Goal: Find specific page/section: Find specific page/section

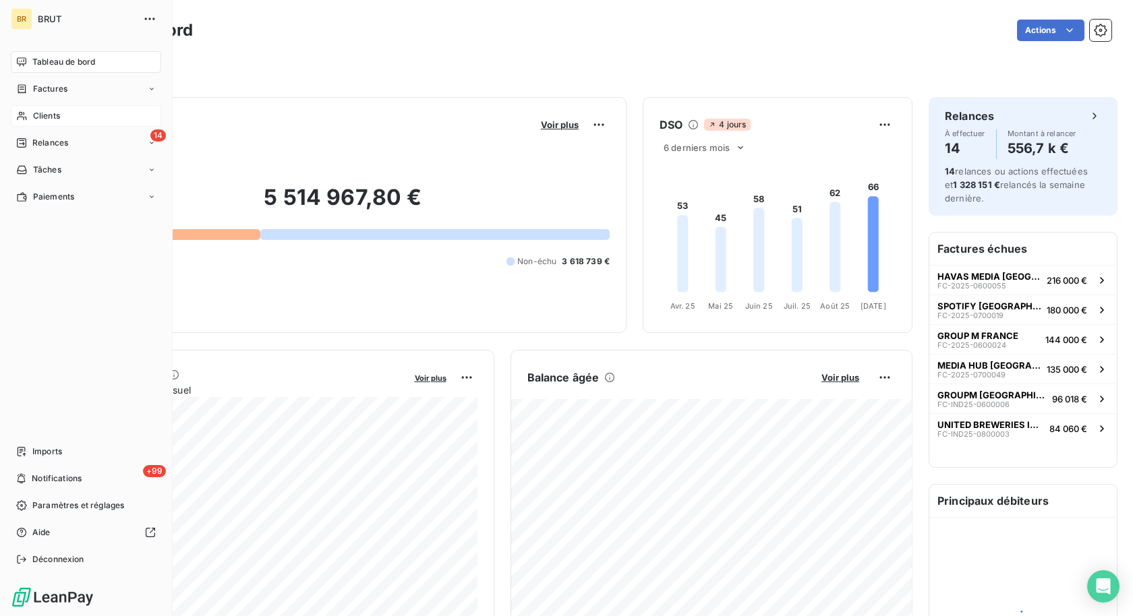
click at [38, 117] on span "Clients" at bounding box center [46, 116] width 27 height 12
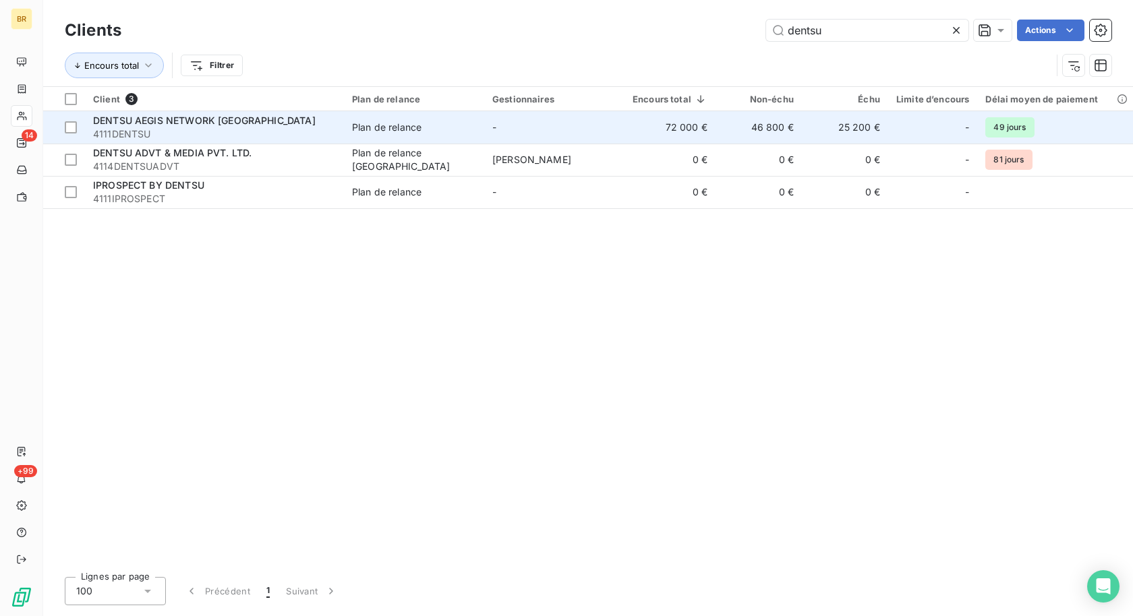
type input "dentsu"
click at [295, 126] on div "DENTSU AEGIS NETWORK [GEOGRAPHIC_DATA]" at bounding box center [214, 120] width 243 height 13
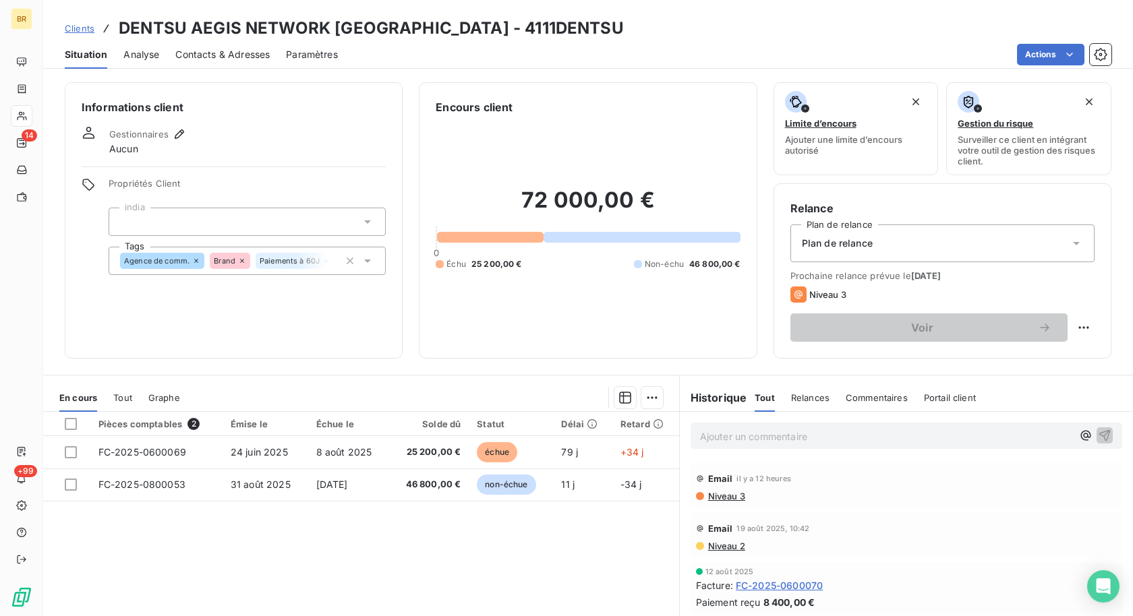
click at [198, 62] on div "Contacts & Adresses" at bounding box center [222, 54] width 94 height 28
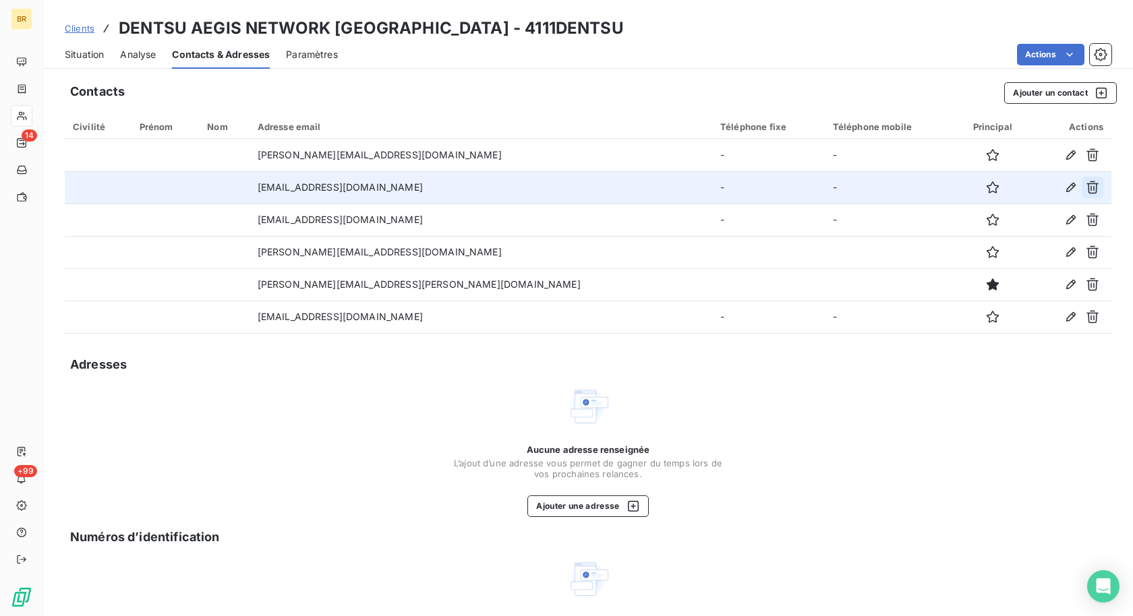
click at [1089, 188] on icon "button" at bounding box center [1092, 187] width 13 height 13
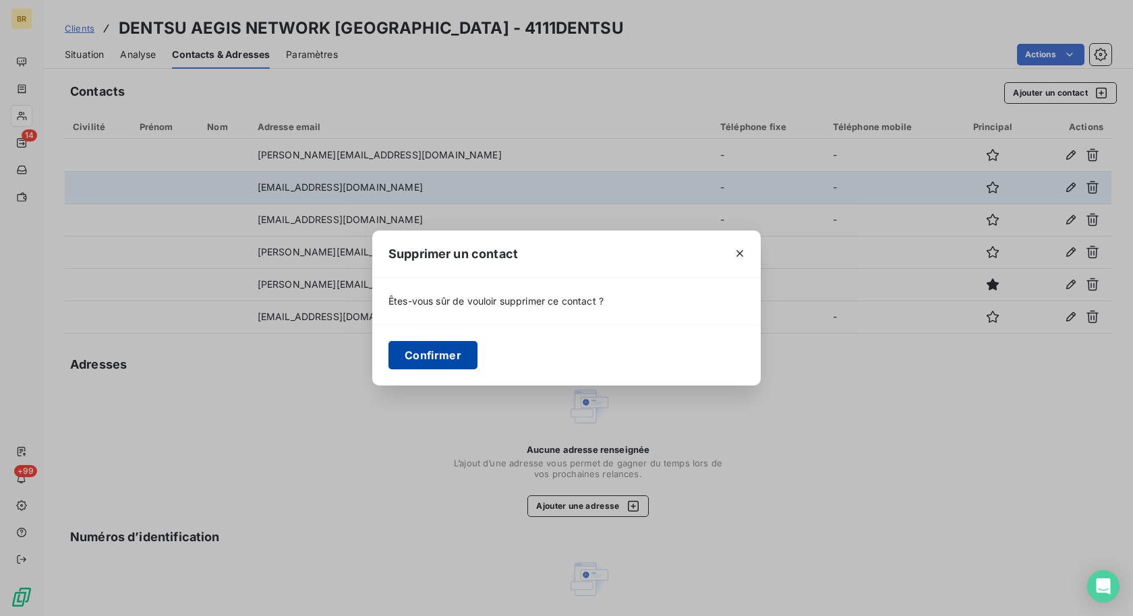
click at [450, 354] on button "Confirmer" at bounding box center [432, 355] width 89 height 28
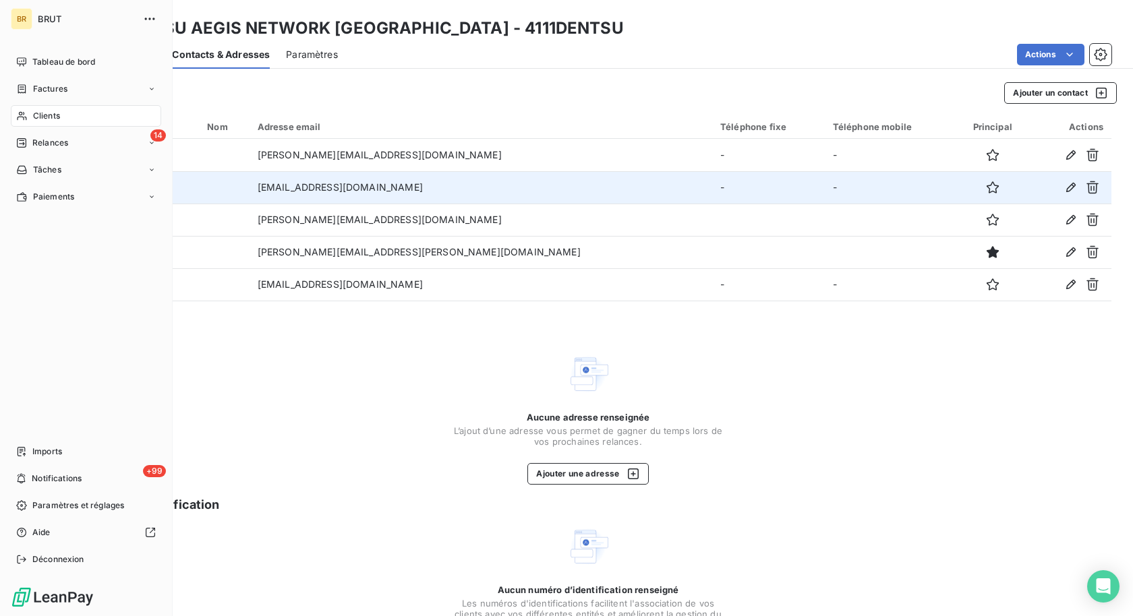
click at [57, 117] on span "Clients" at bounding box center [46, 116] width 27 height 12
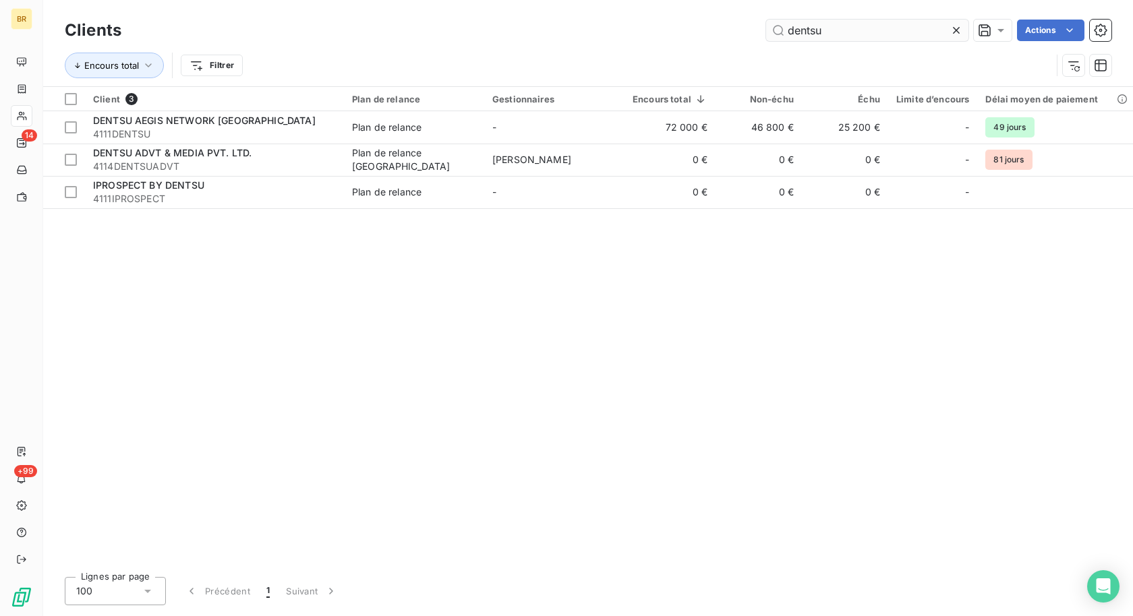
click at [800, 34] on input "dentsu" at bounding box center [867, 31] width 202 height 22
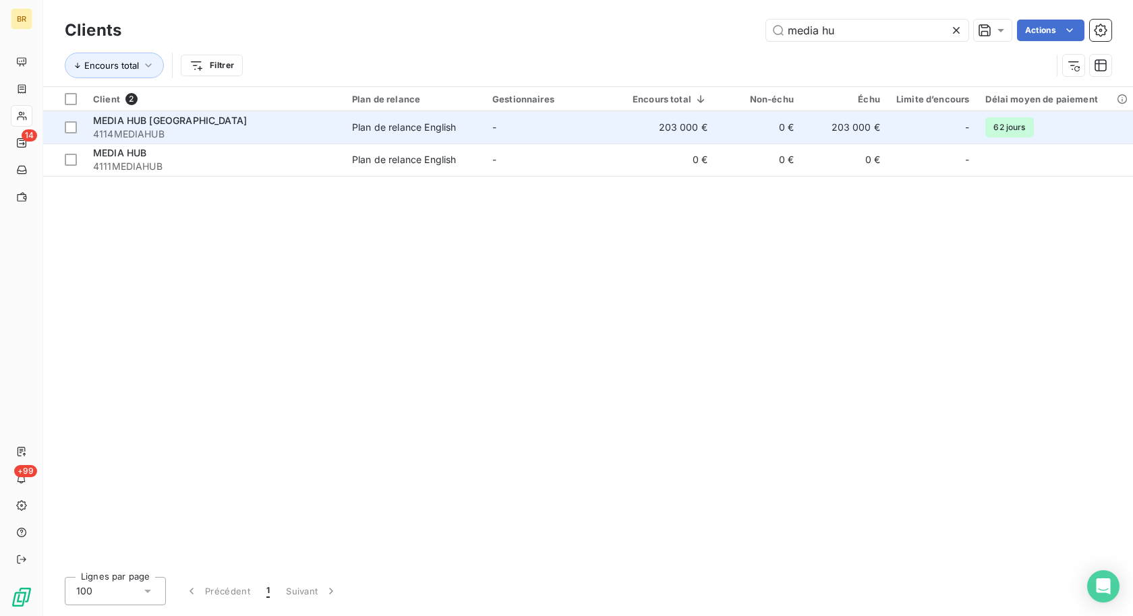
type input "media hu"
click at [195, 129] on span "4114MEDIAHUB" at bounding box center [214, 133] width 243 height 13
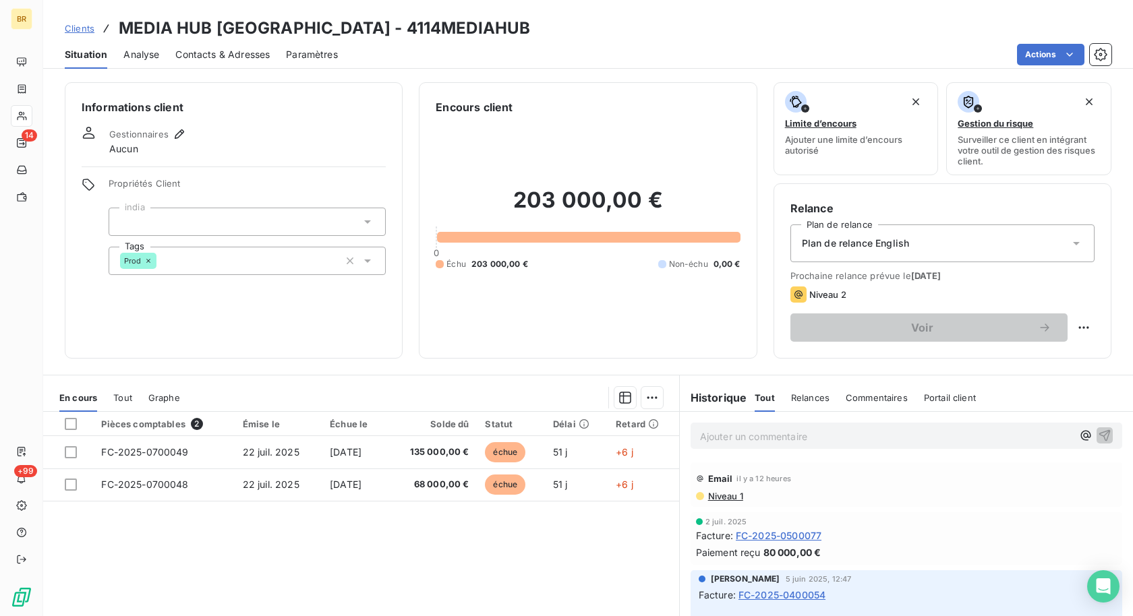
click at [747, 443] on p "Ajouter un commentaire ﻿" at bounding box center [886, 436] width 372 height 17
